Goal: Task Accomplishment & Management: Manage account settings

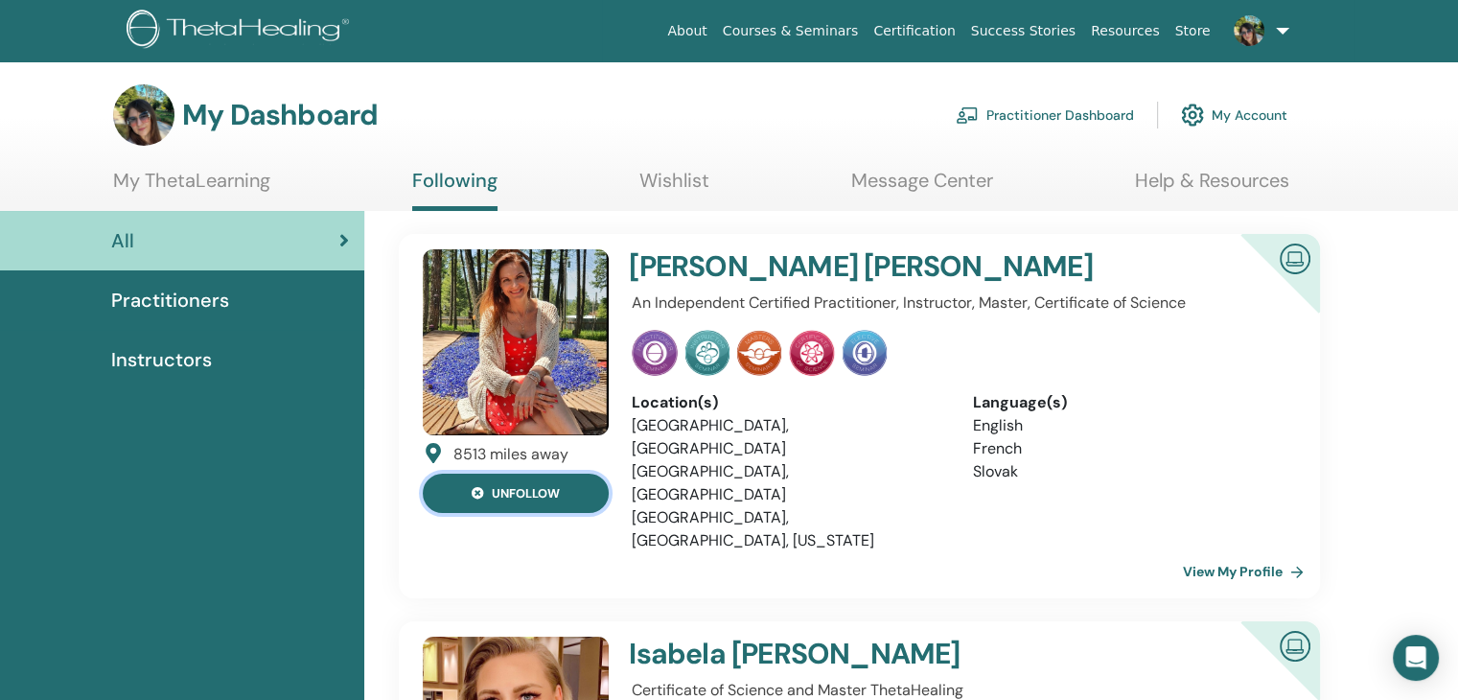
click at [568, 488] on button "unfollow" at bounding box center [516, 493] width 186 height 39
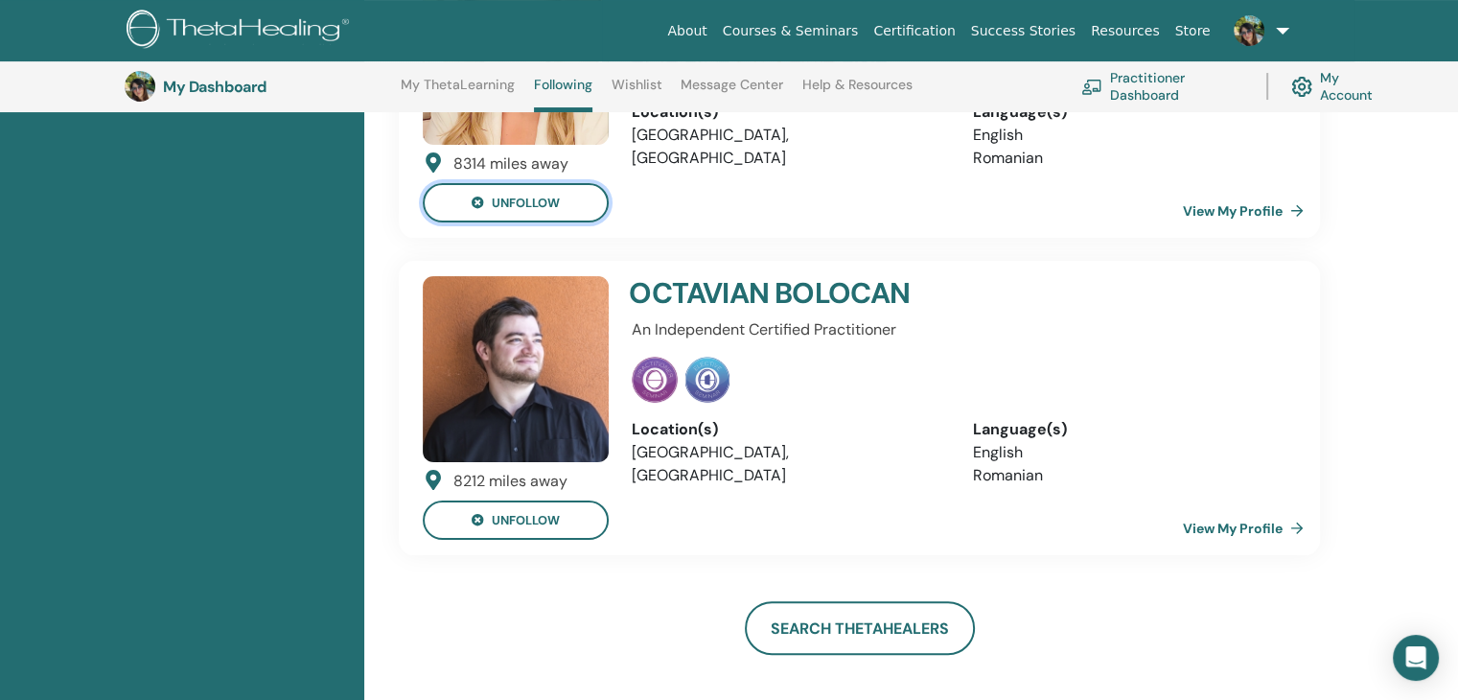
scroll to position [529, 0]
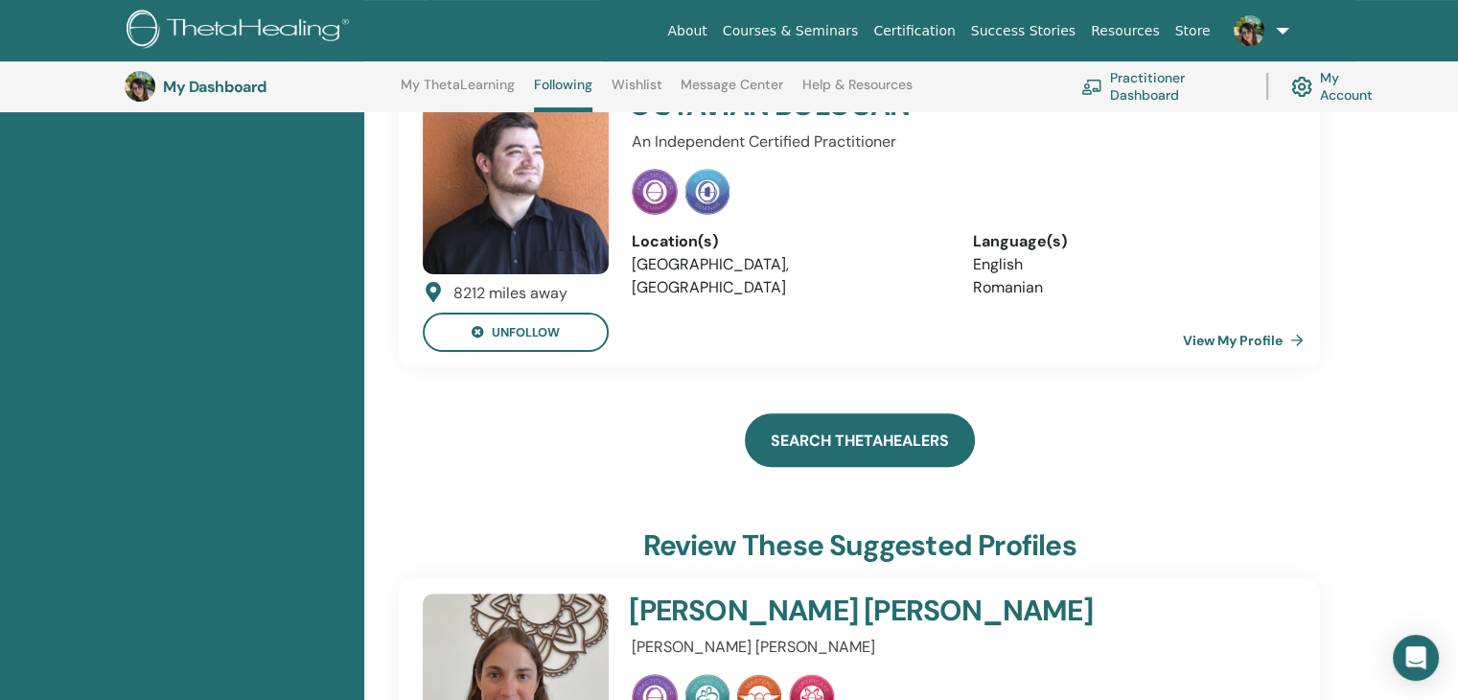
click at [910, 430] on link "Search ThetaHealers" at bounding box center [860, 440] width 230 height 54
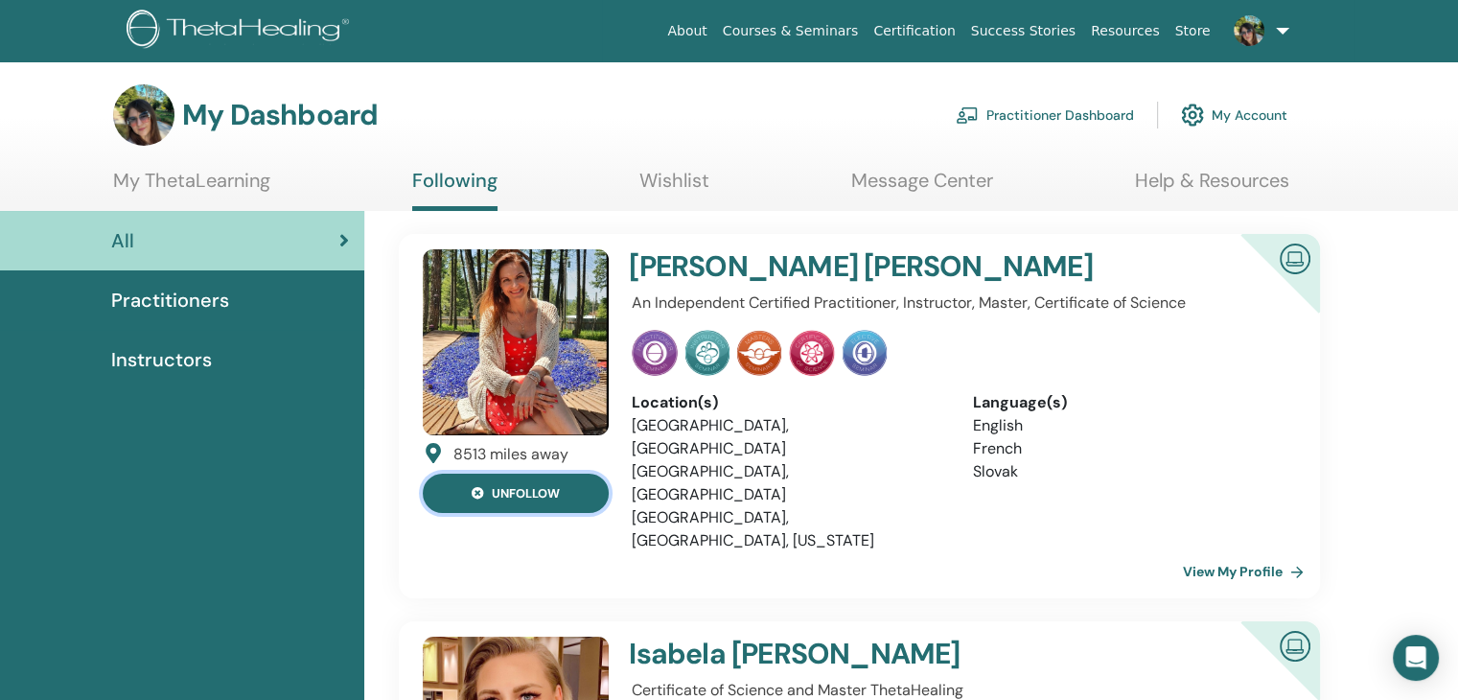
click at [560, 494] on button "unfollow" at bounding box center [516, 493] width 186 height 39
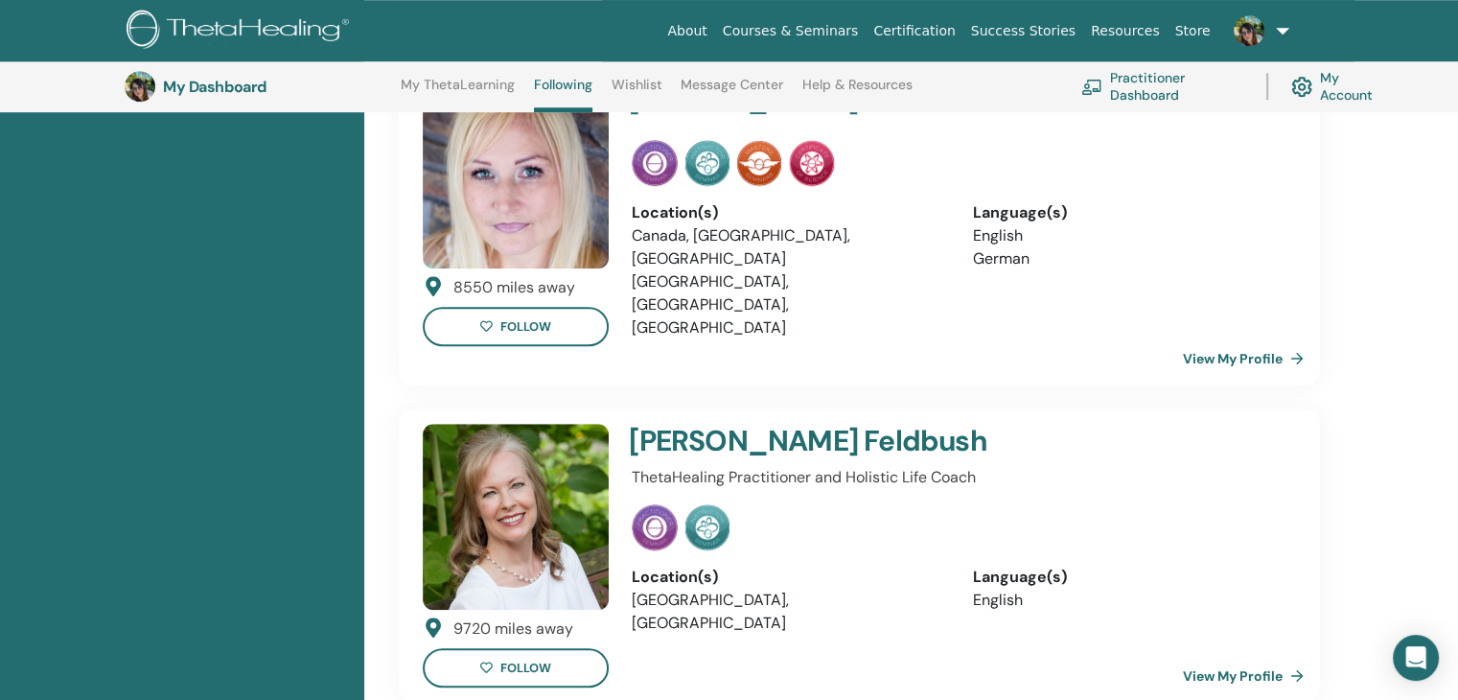
scroll to position [1776, 0]
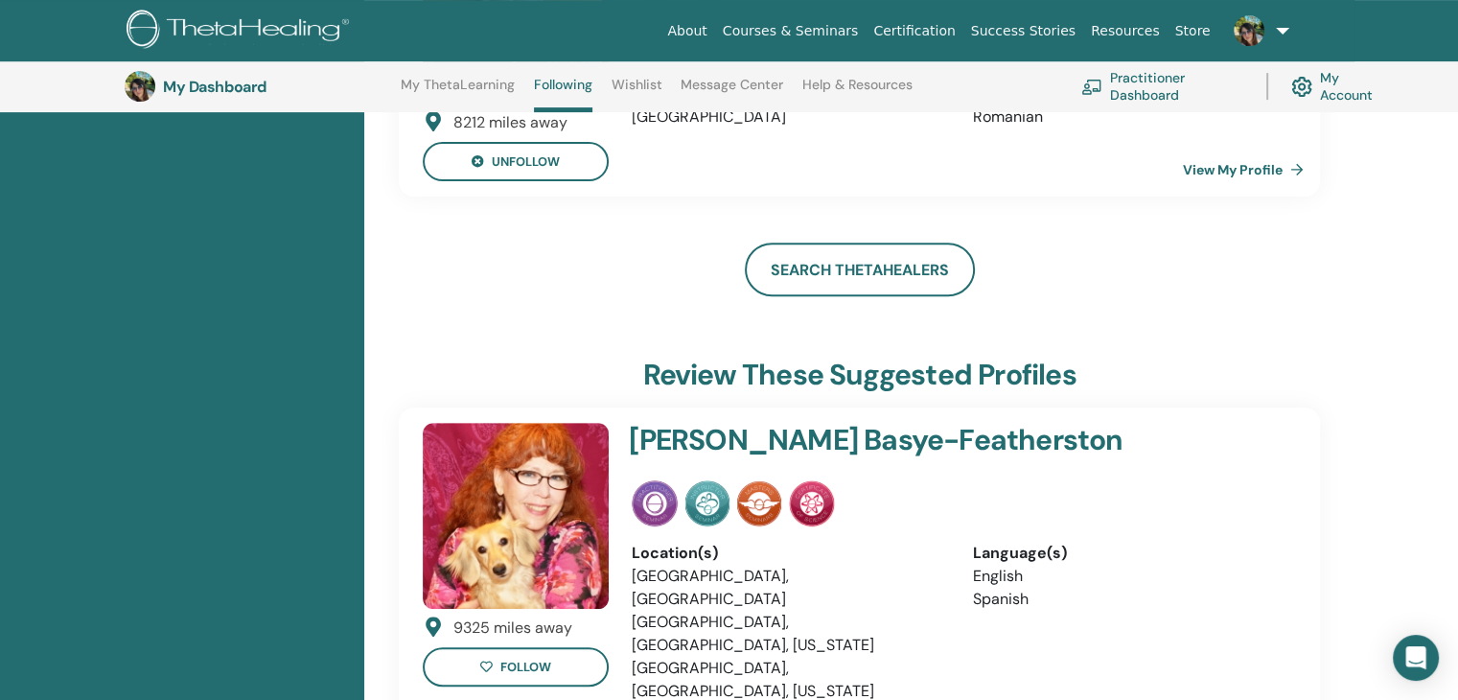
scroll to position [817, 0]
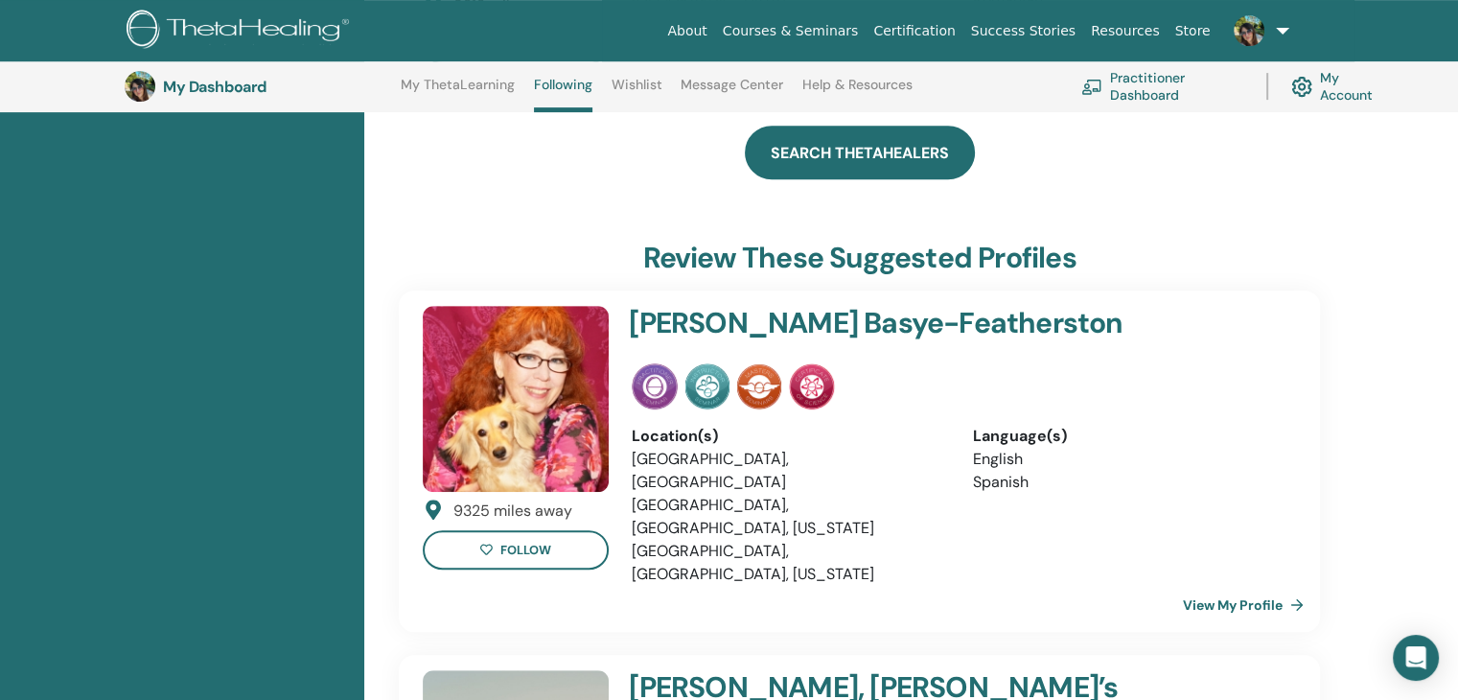
click at [832, 151] on link "Search ThetaHealers" at bounding box center [860, 153] width 230 height 54
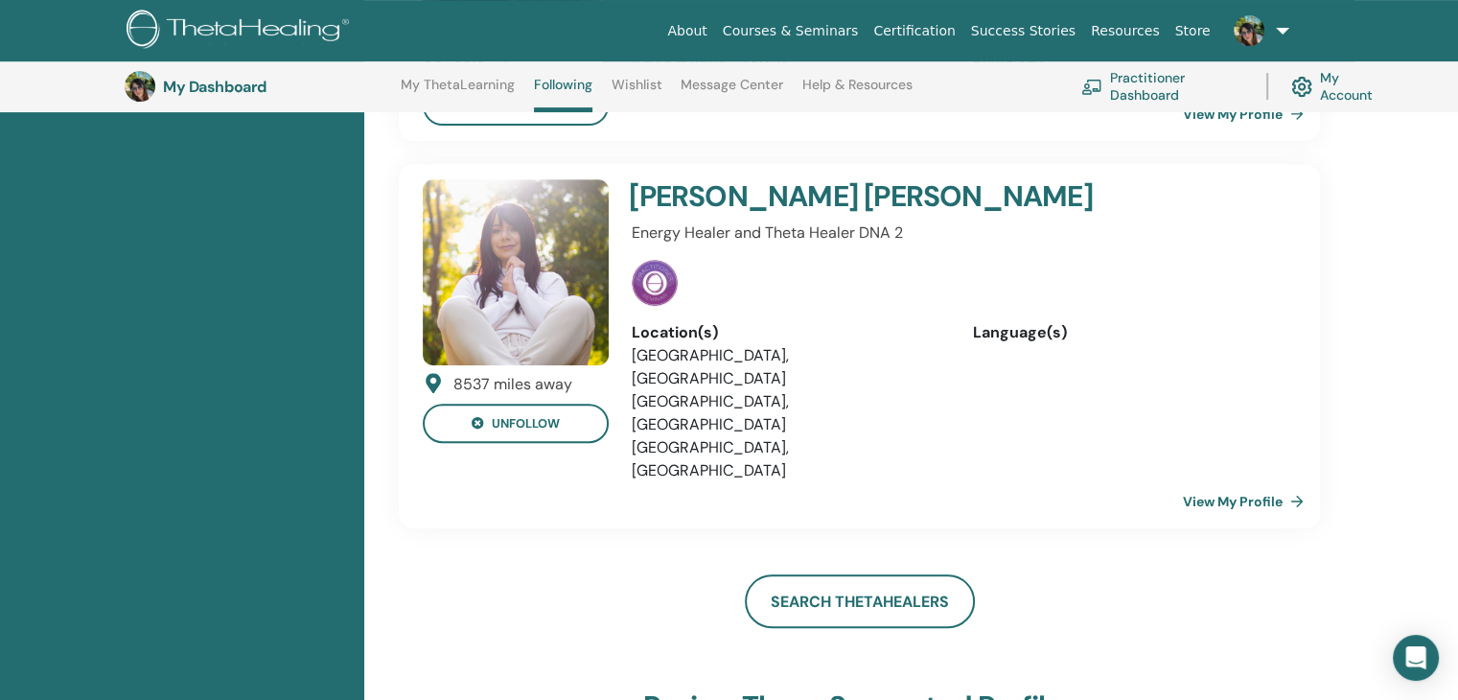
scroll to position [721, 0]
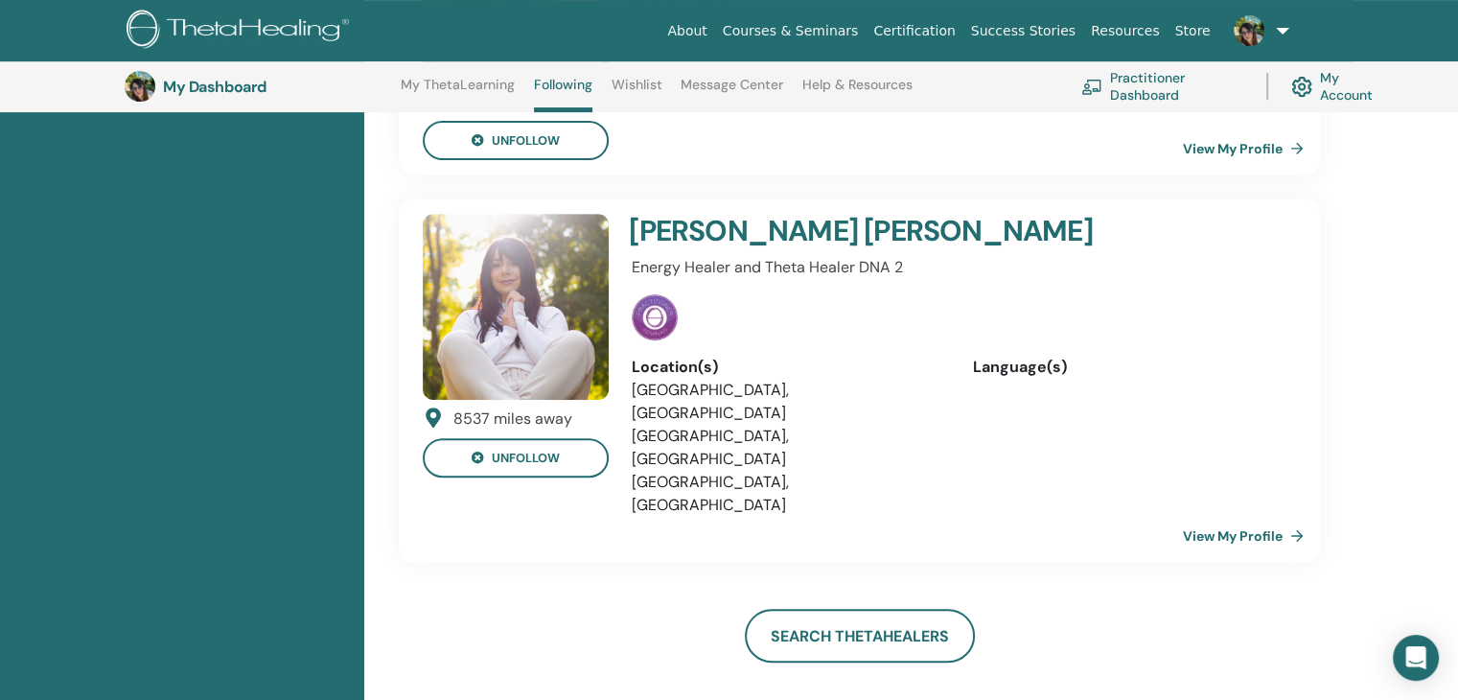
click at [502, 266] on img at bounding box center [516, 307] width 186 height 186
click at [489, 452] on button "unfollow" at bounding box center [516, 457] width 186 height 39
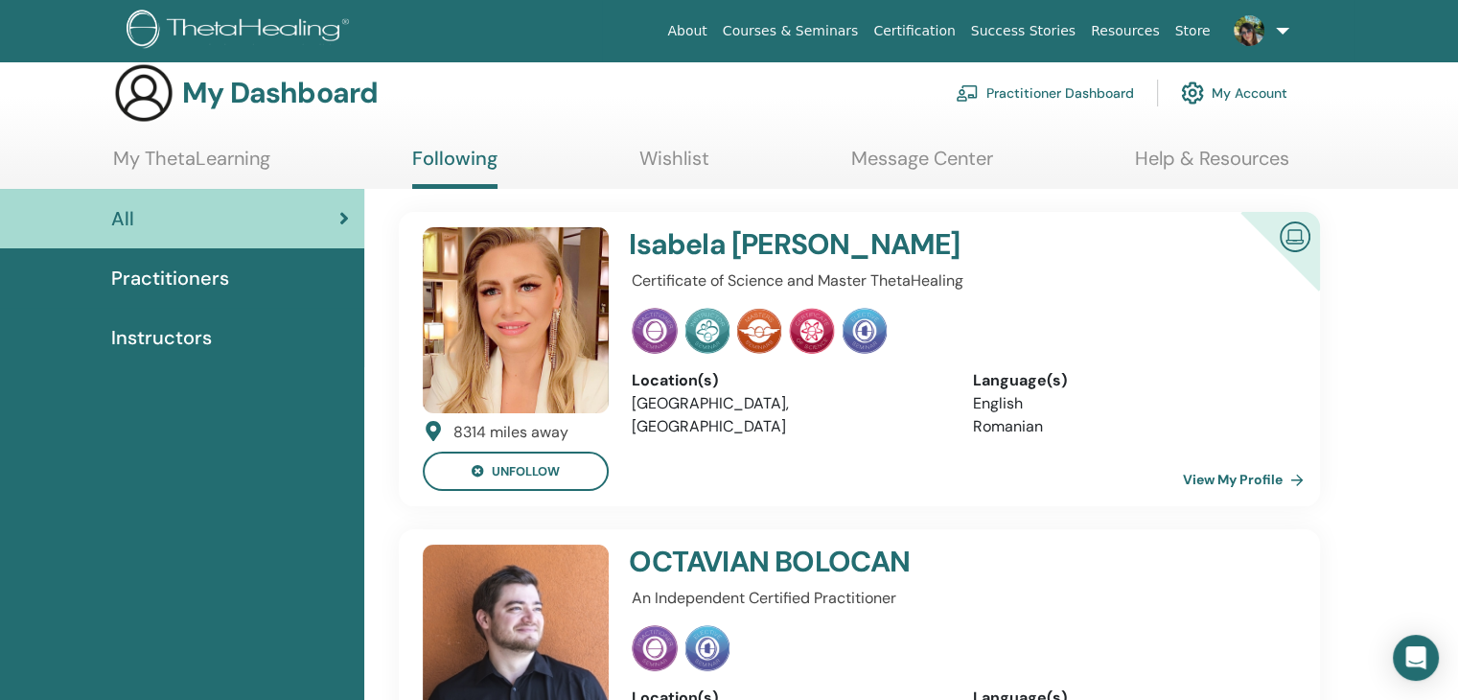
scroll to position [0, 0]
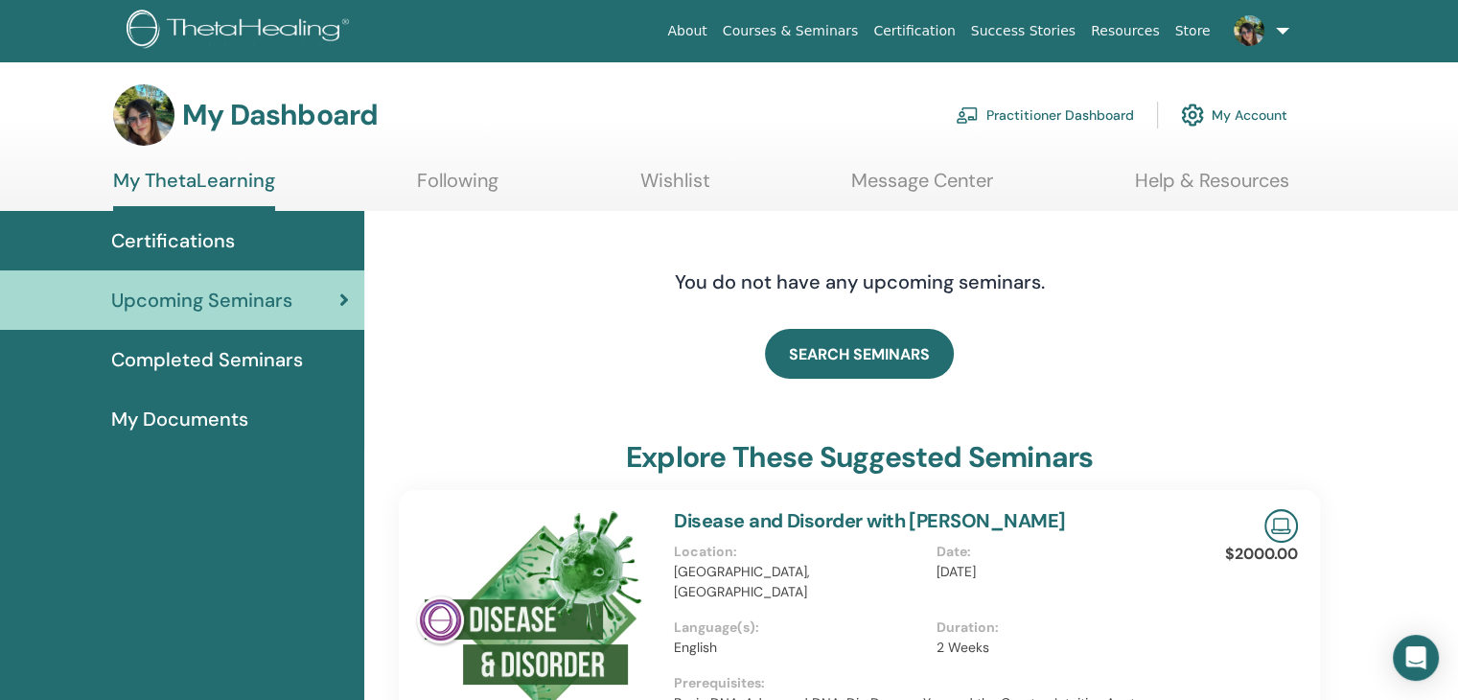
click at [132, 118] on img at bounding box center [143, 114] width 61 height 61
click at [1246, 32] on img at bounding box center [1249, 30] width 31 height 31
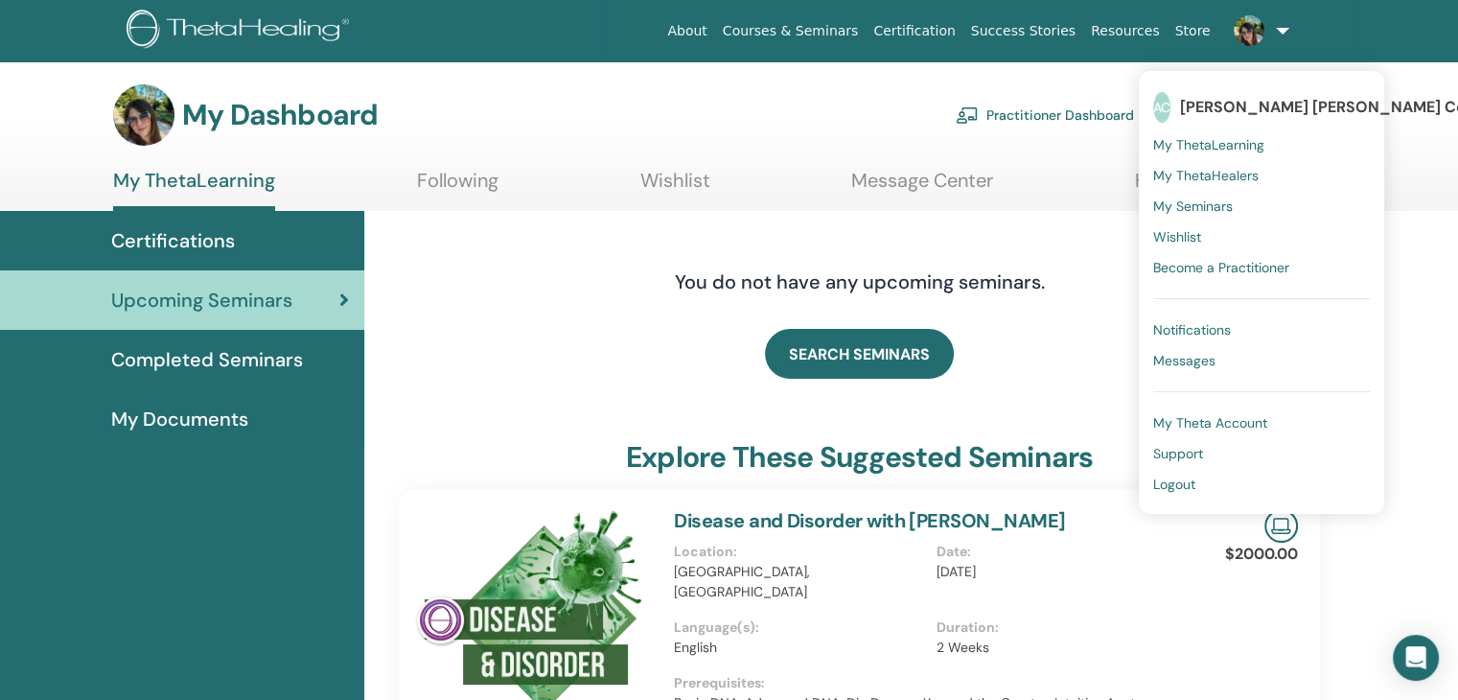
click at [432, 176] on link "Following" at bounding box center [457, 187] width 81 height 37
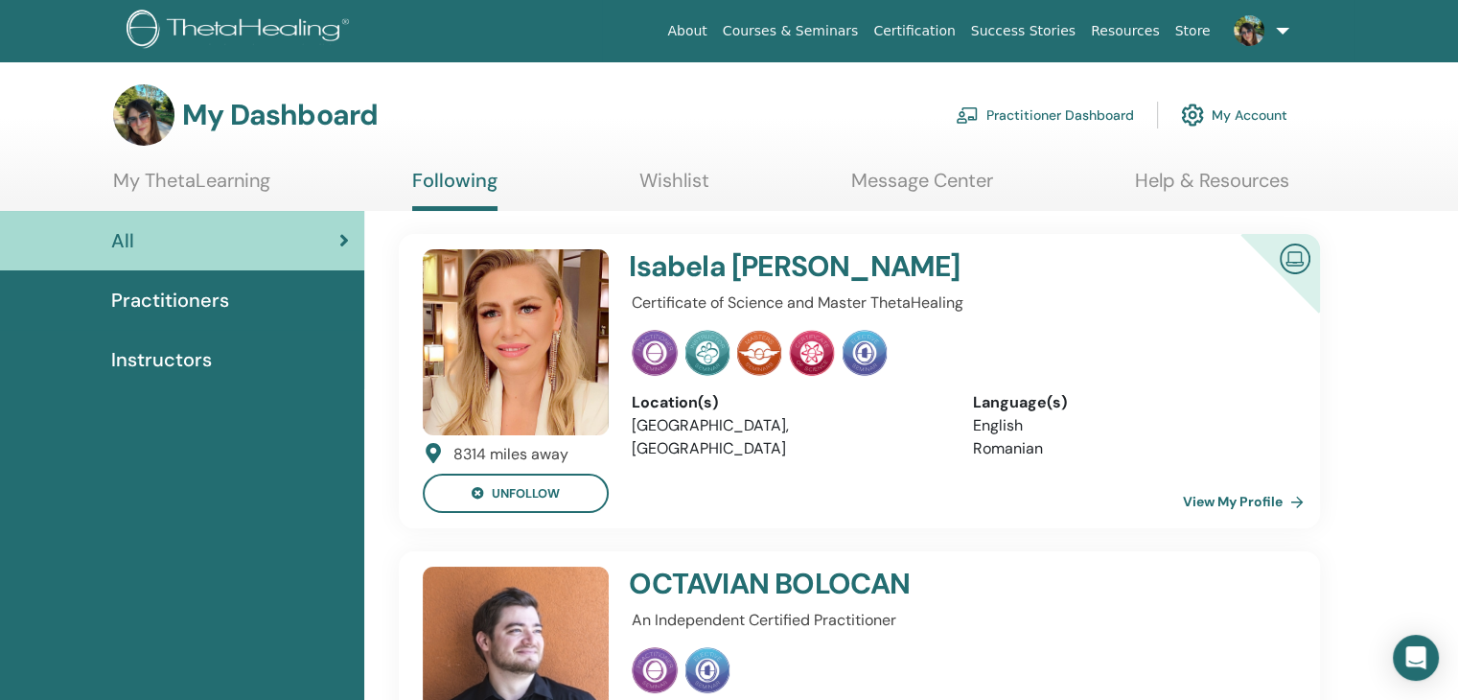
click at [1292, 256] on img at bounding box center [1295, 257] width 46 height 43
click at [1256, 23] on img at bounding box center [1249, 30] width 31 height 31
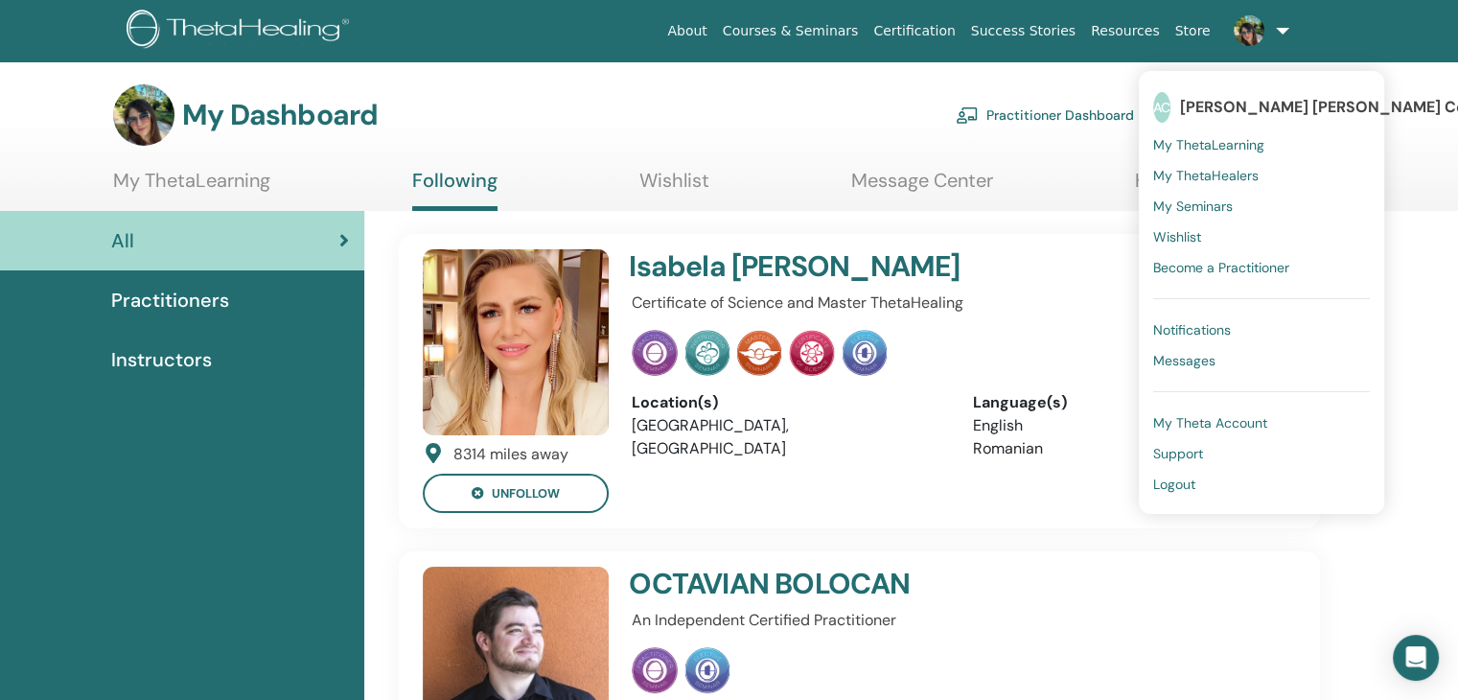
click at [151, 126] on img at bounding box center [143, 114] width 61 height 61
